Goal: Navigation & Orientation: Find specific page/section

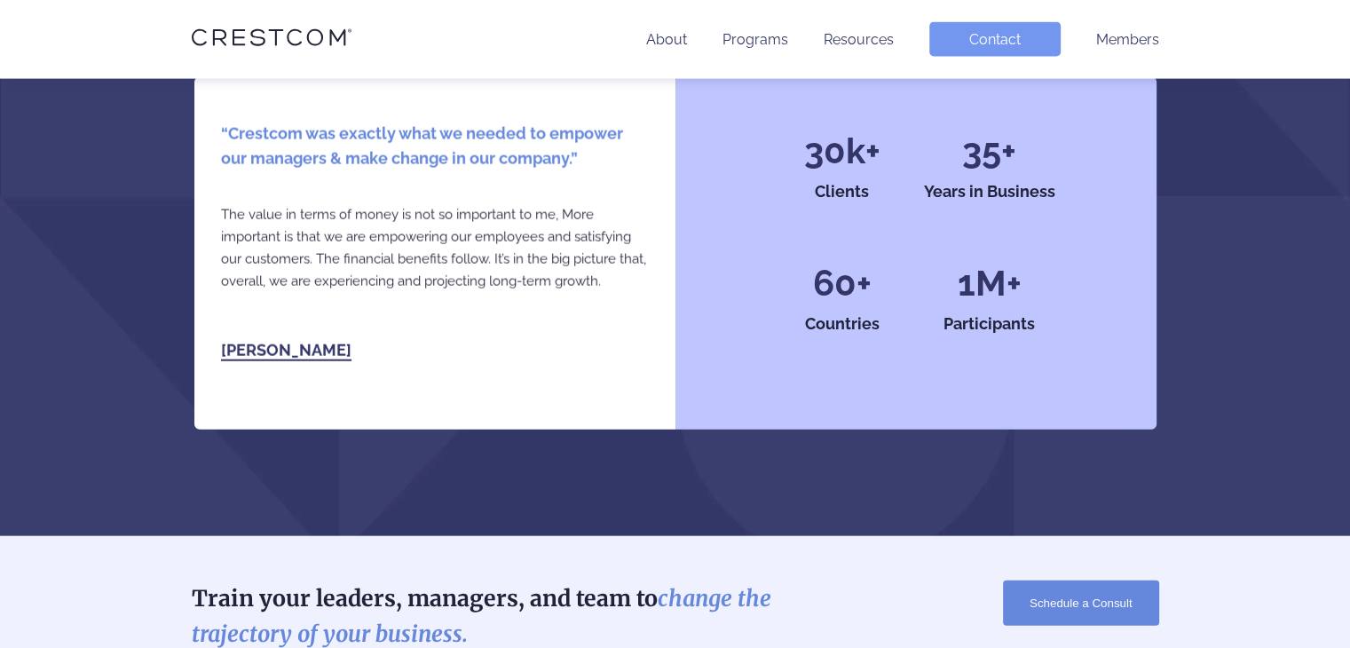
scroll to position [4083, 0]
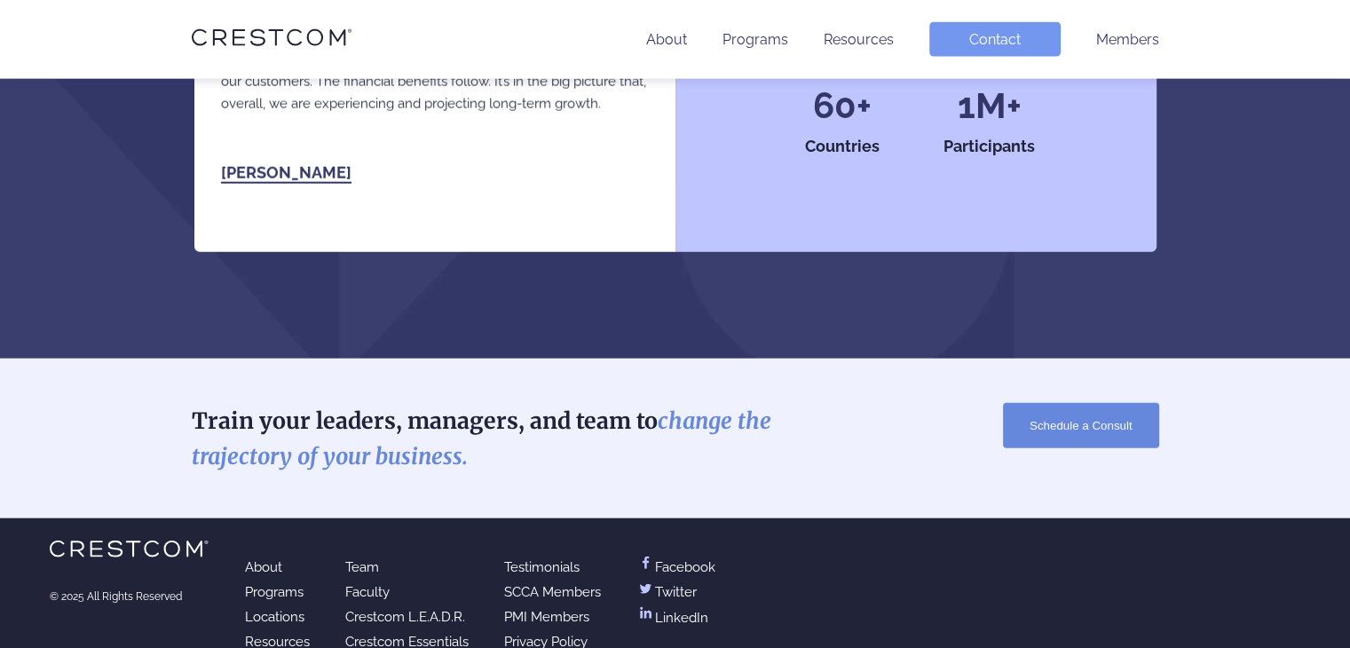
click at [285, 609] on link "Locations" at bounding box center [274, 617] width 59 height 16
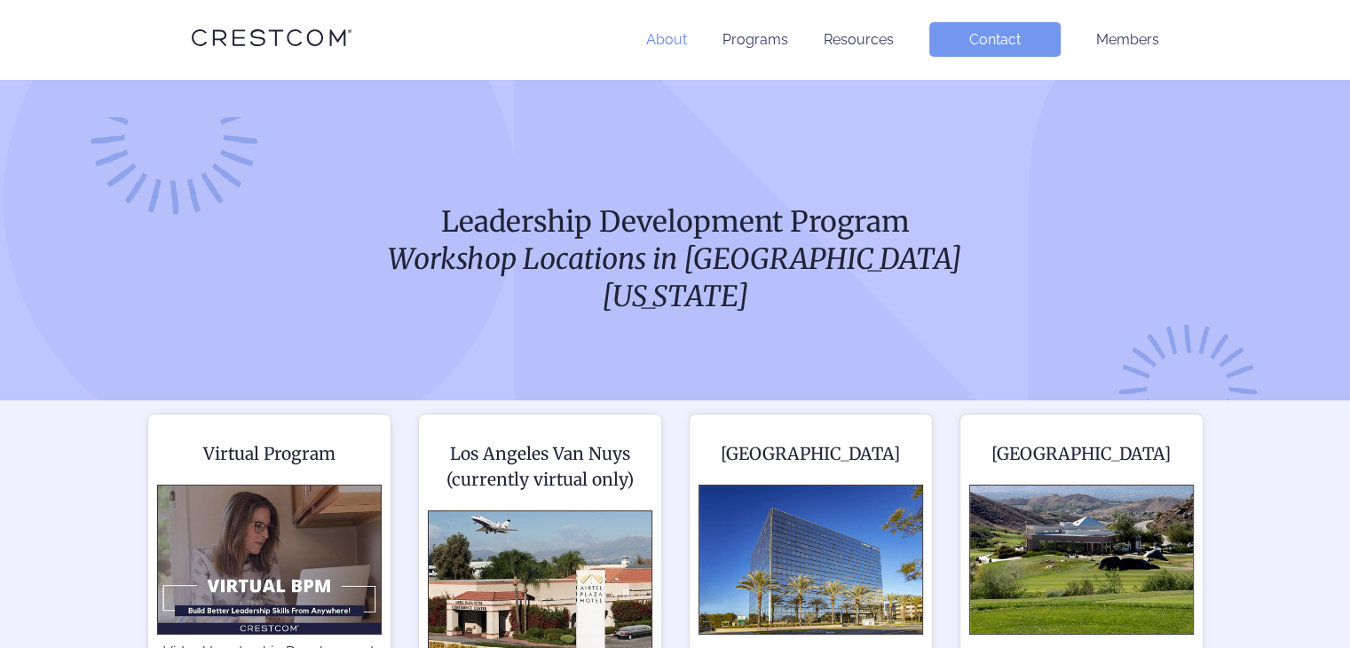
click at [672, 41] on link "About" at bounding box center [666, 39] width 41 height 17
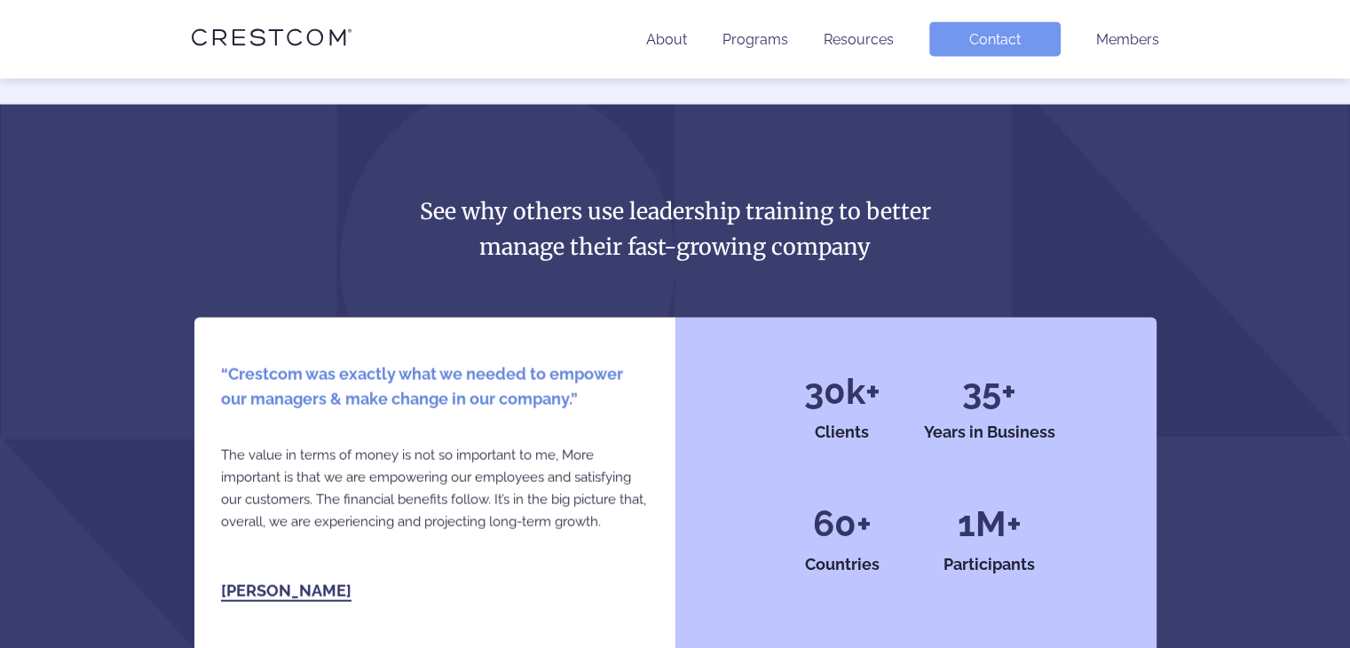
scroll to position [3370, 0]
